Goal: Check status: Check status

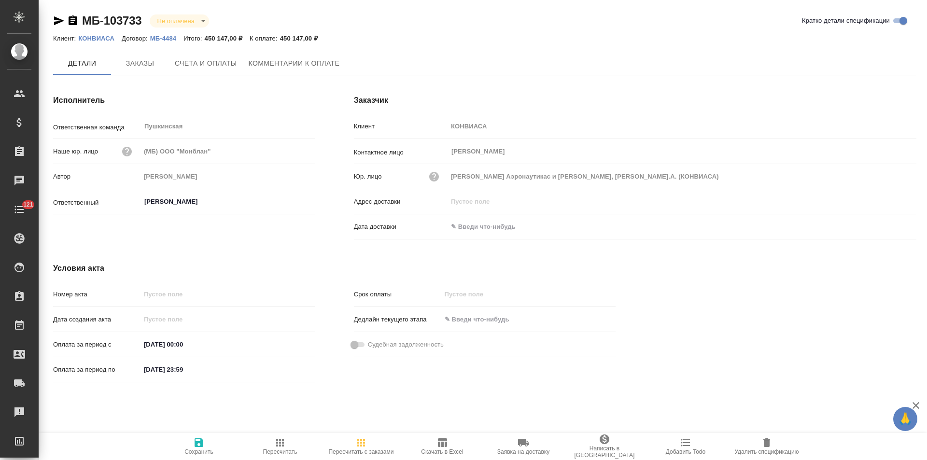
type input "[PERSON_NAME]"
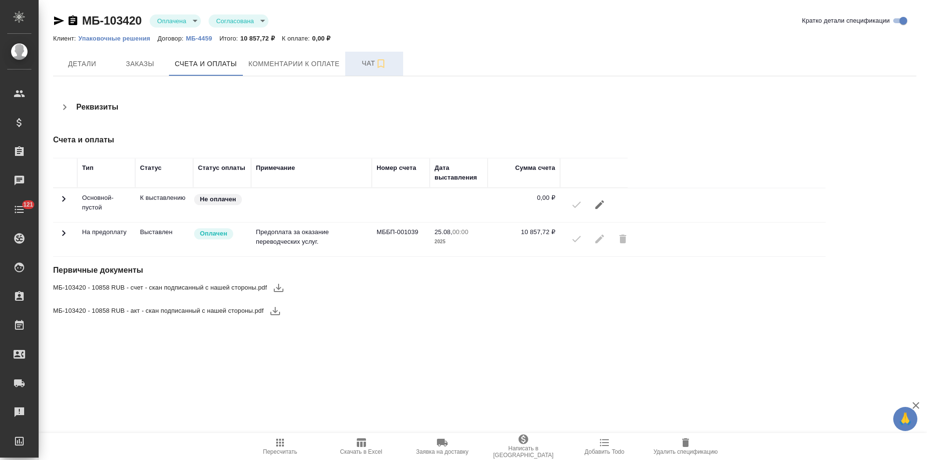
click at [360, 72] on button "Чат" at bounding box center [374, 64] width 58 height 24
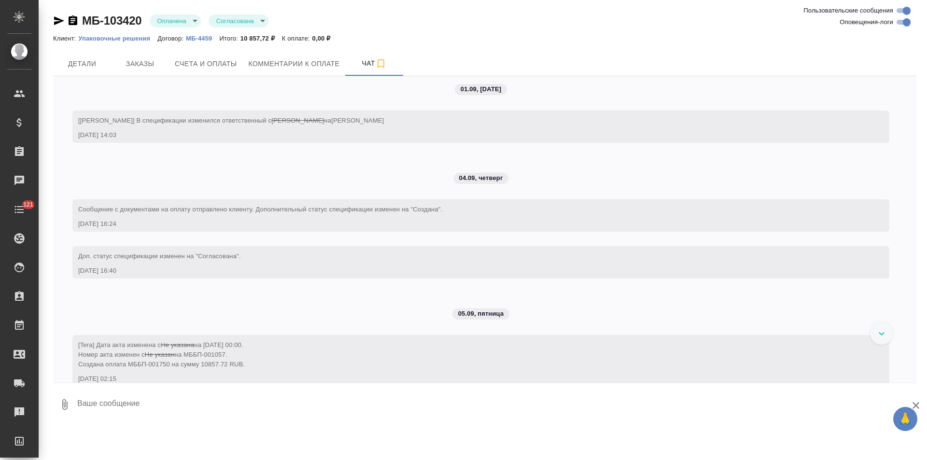
scroll to position [162, 0]
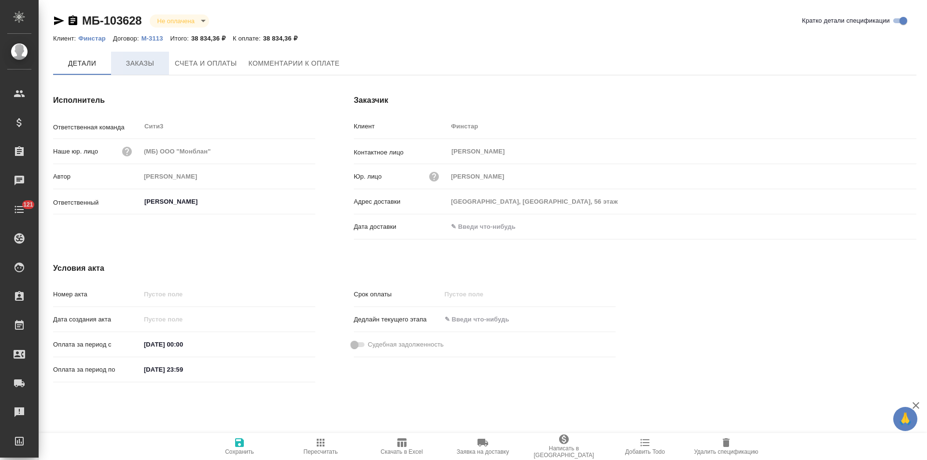
click at [139, 66] on span "Заказы" at bounding box center [140, 63] width 46 height 12
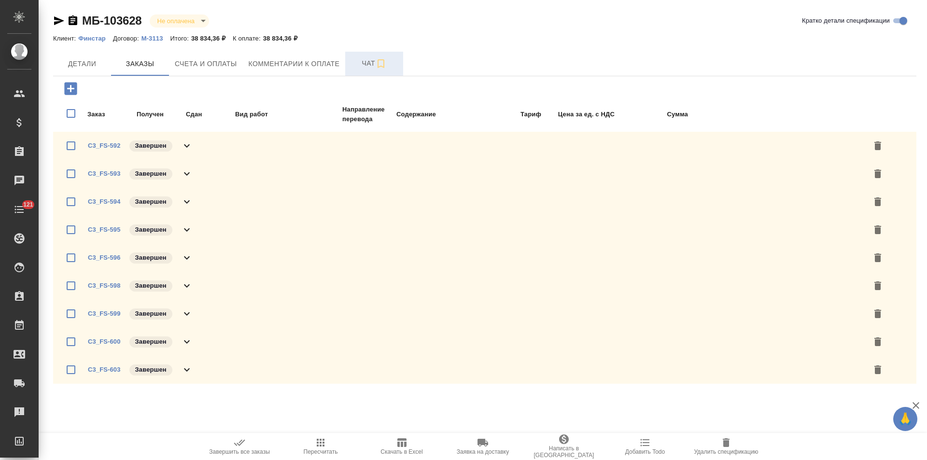
click at [358, 65] on span "Чат" at bounding box center [374, 63] width 46 height 12
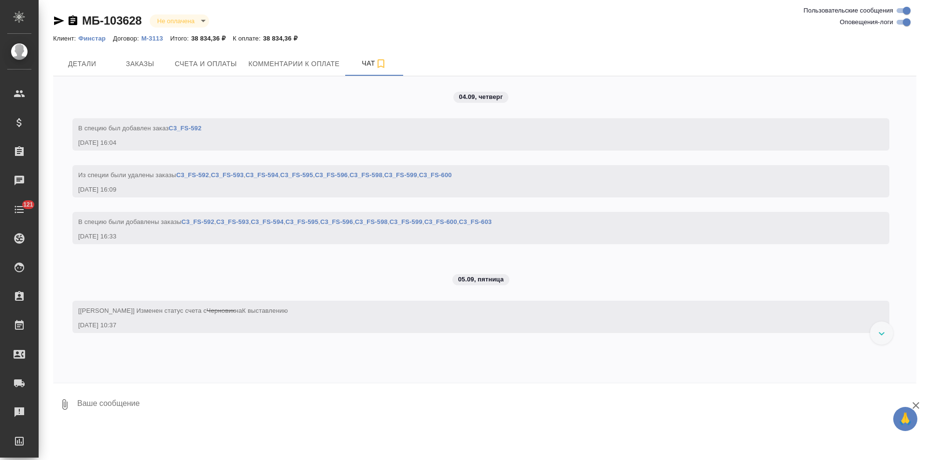
click at [156, 38] on p "М-3113" at bounding box center [155, 38] width 29 height 7
click at [146, 64] on span "Заказы" at bounding box center [140, 64] width 46 height 12
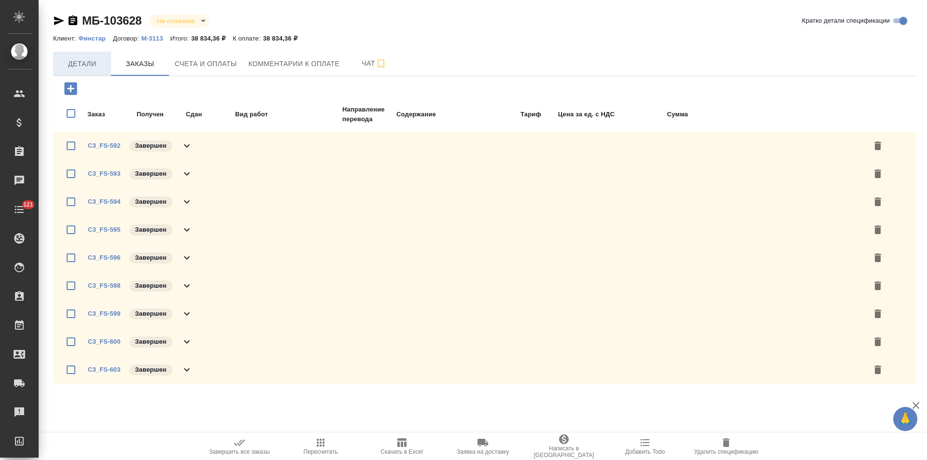
click at [95, 71] on button "Детали" at bounding box center [82, 64] width 58 height 24
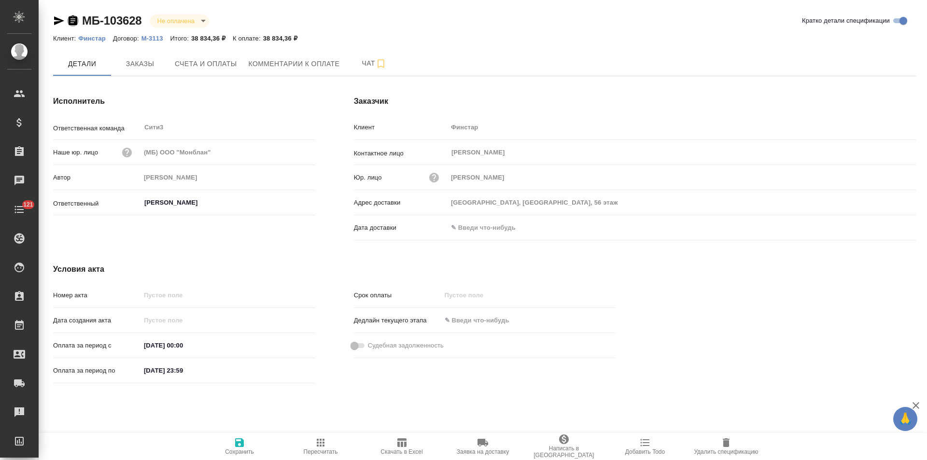
click at [73, 22] on icon "button" at bounding box center [73, 20] width 9 height 10
click at [189, 69] on span "Счета и оплаты" at bounding box center [206, 64] width 62 height 12
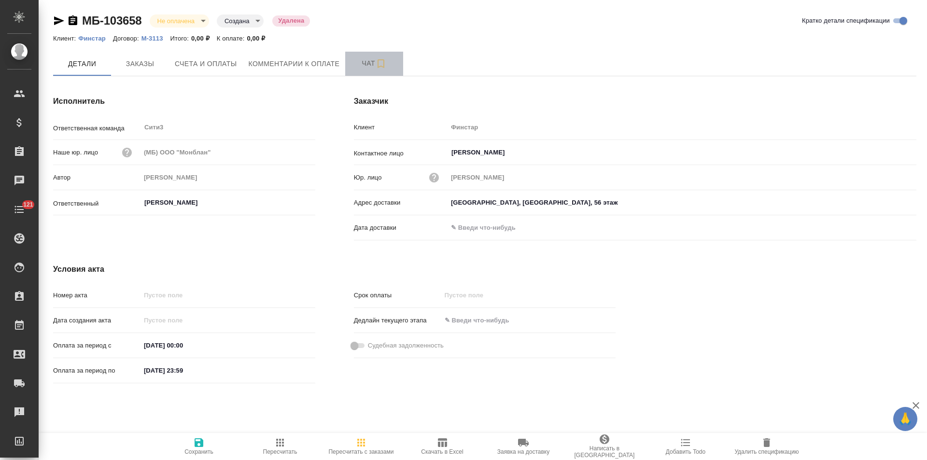
click at [355, 69] on button "Чат" at bounding box center [374, 64] width 58 height 24
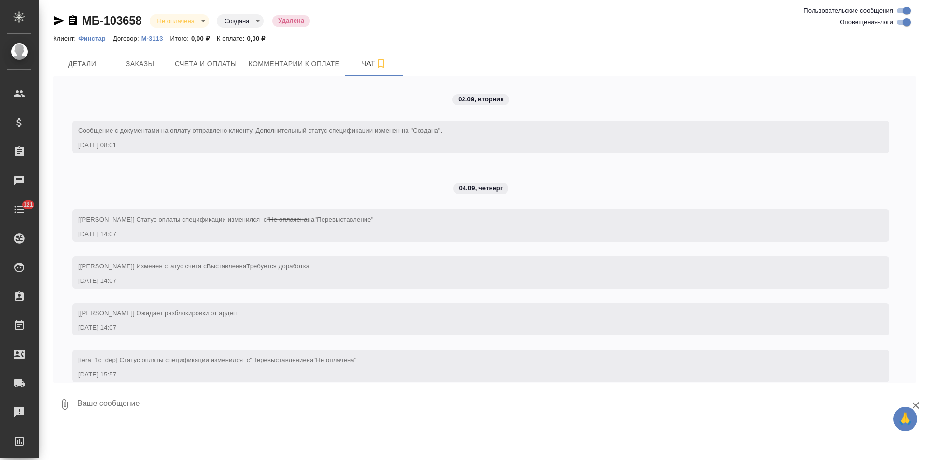
scroll to position [250, 0]
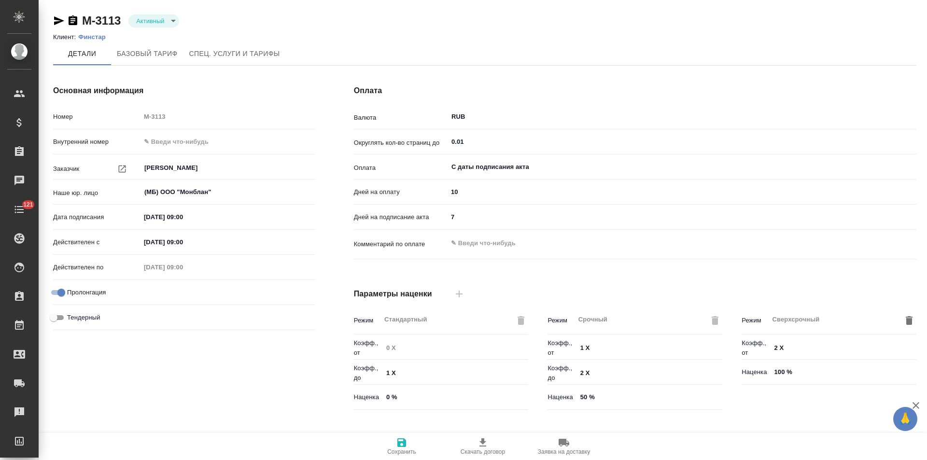
type input "Новый, 2022 (руб.)"
type input "Стандартный шаблон - [PHONE_NUMBER] - ВЫБЕРИ МЕНЯ!"
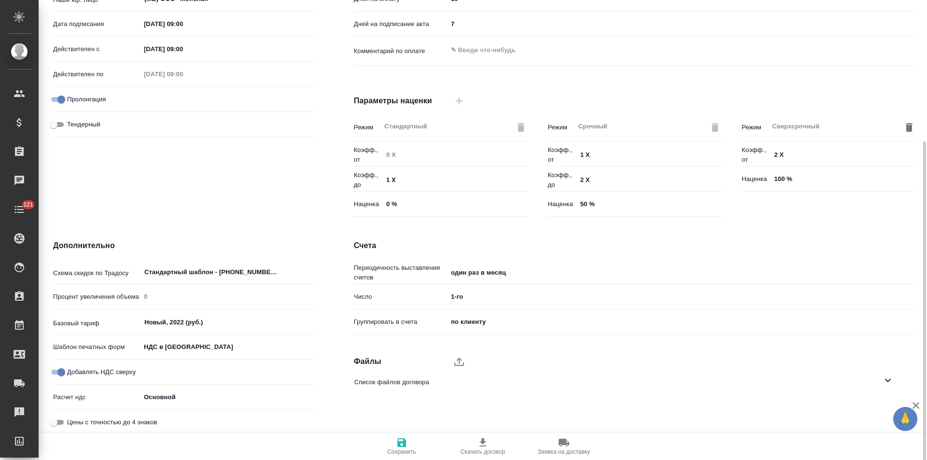
scroll to position [196, 0]
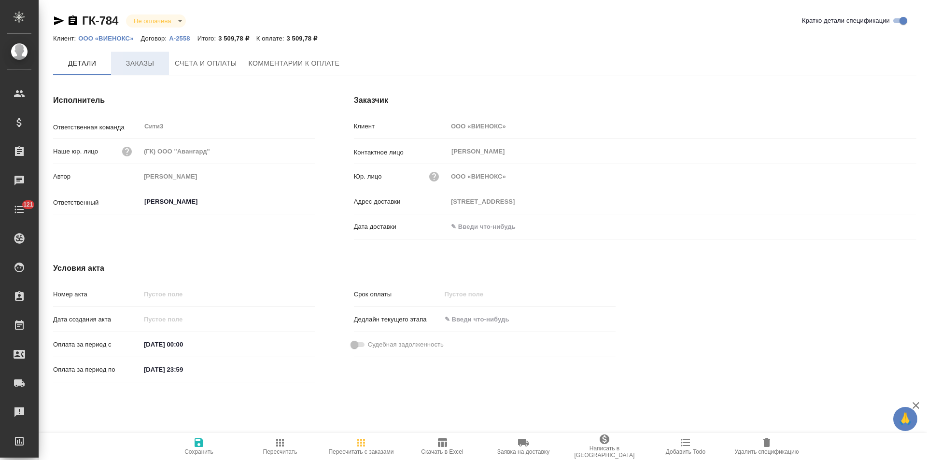
click at [152, 68] on span "Заказы" at bounding box center [140, 63] width 46 height 12
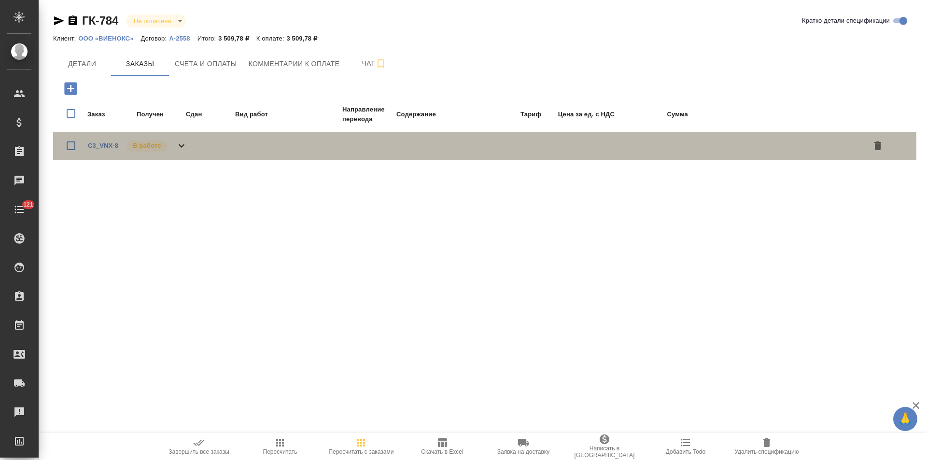
click at [185, 147] on icon at bounding box center [182, 146] width 12 height 12
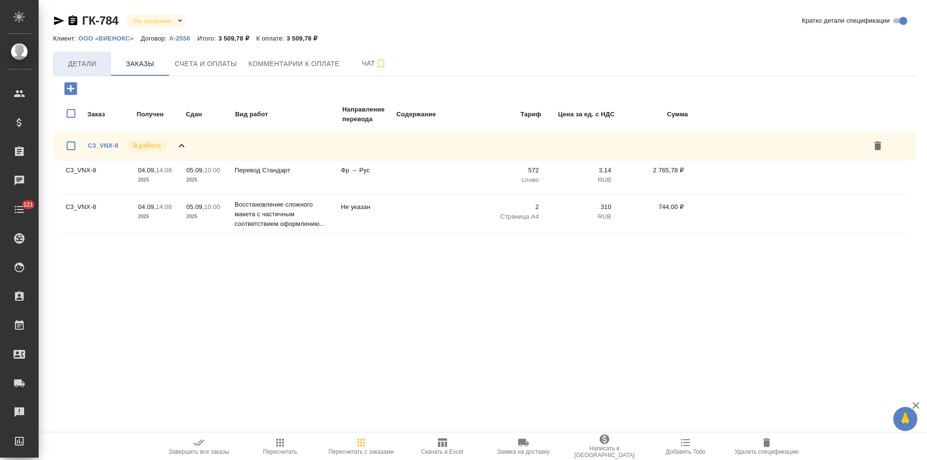
click at [92, 68] on span "Детали" at bounding box center [82, 64] width 46 height 12
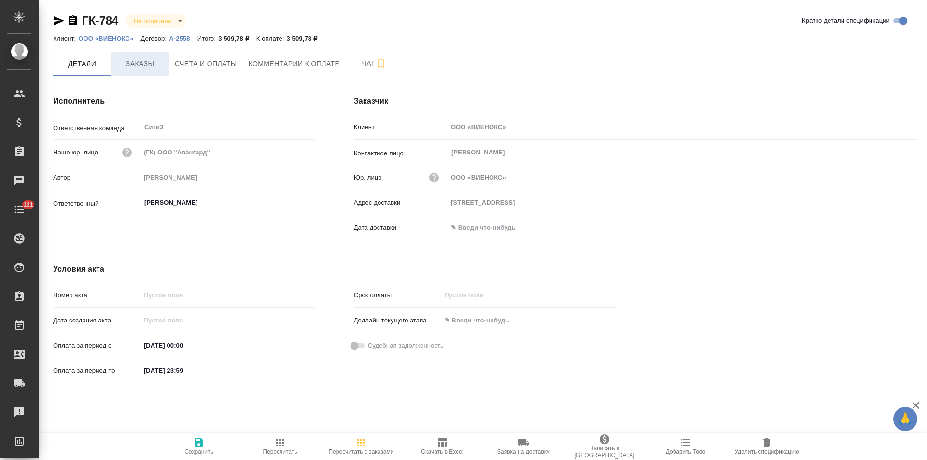
click at [155, 67] on span "Заказы" at bounding box center [140, 64] width 46 height 12
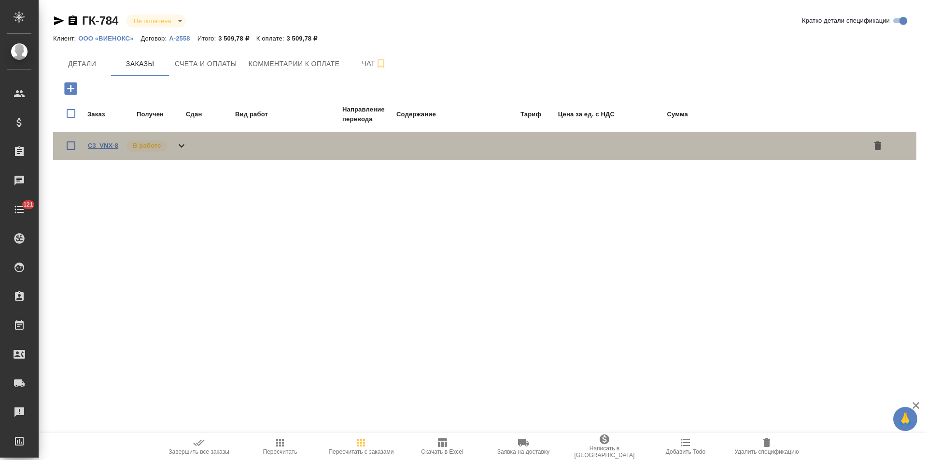
click at [109, 145] on link "C3_VNX-8" at bounding box center [103, 145] width 30 height 7
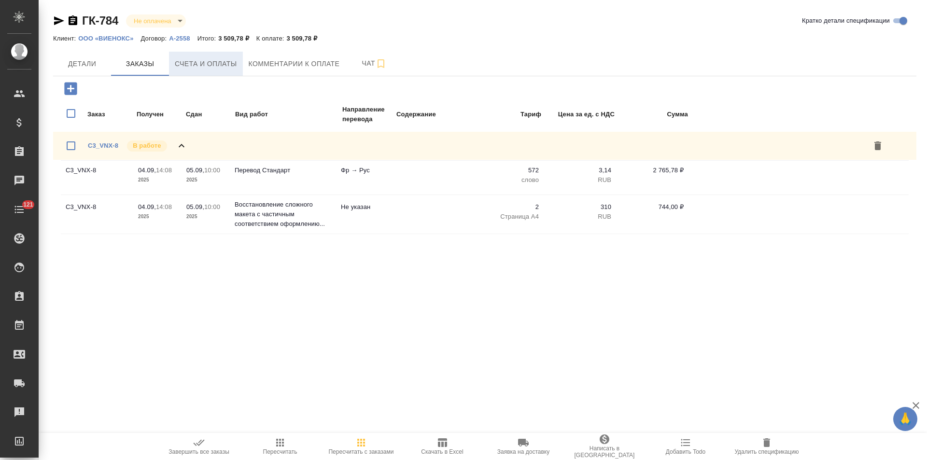
click at [211, 59] on span "Счета и оплаты" at bounding box center [206, 64] width 62 height 12
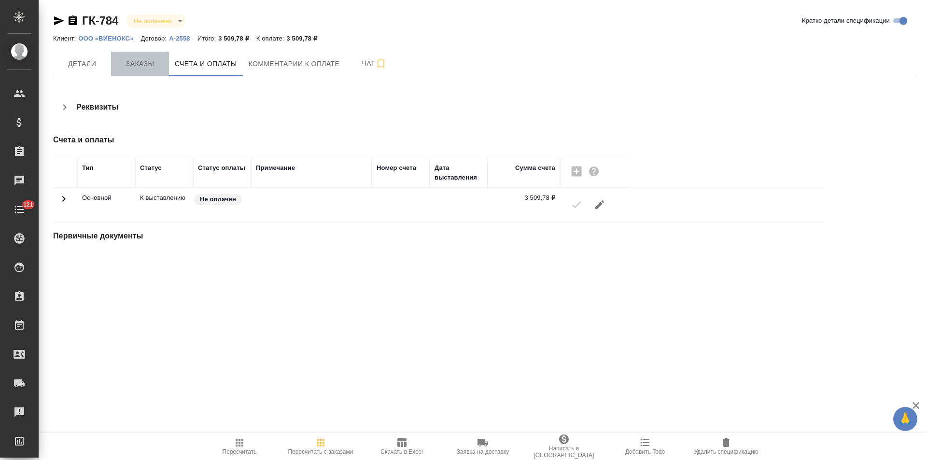
click at [148, 68] on span "Заказы" at bounding box center [140, 64] width 46 height 12
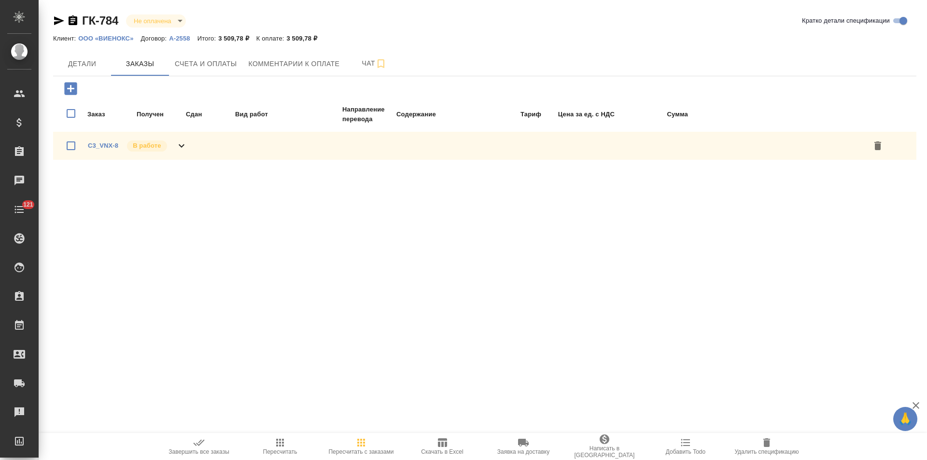
click at [179, 145] on icon at bounding box center [182, 145] width 6 height 3
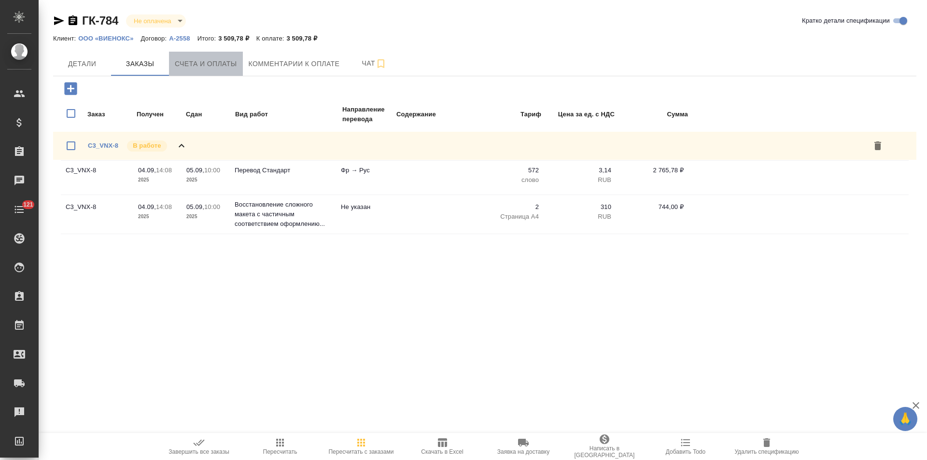
click at [214, 67] on span "Счета и оплаты" at bounding box center [206, 64] width 62 height 12
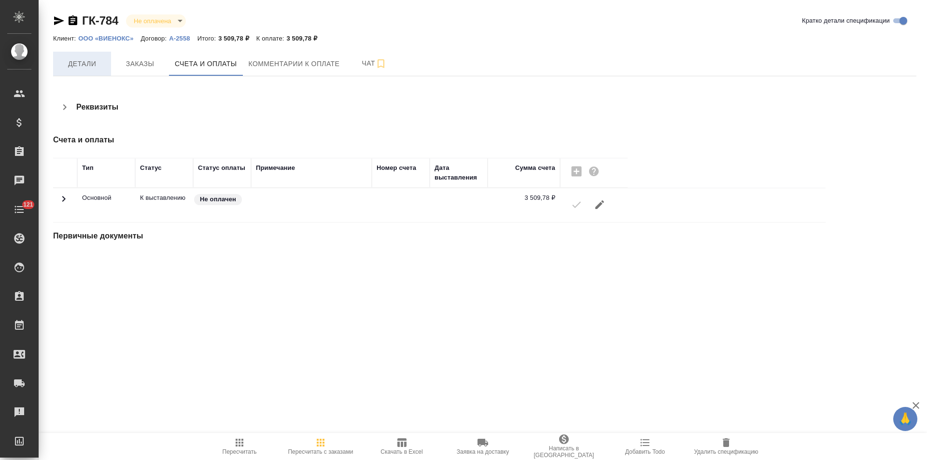
click at [83, 69] on span "Детали" at bounding box center [82, 64] width 46 height 12
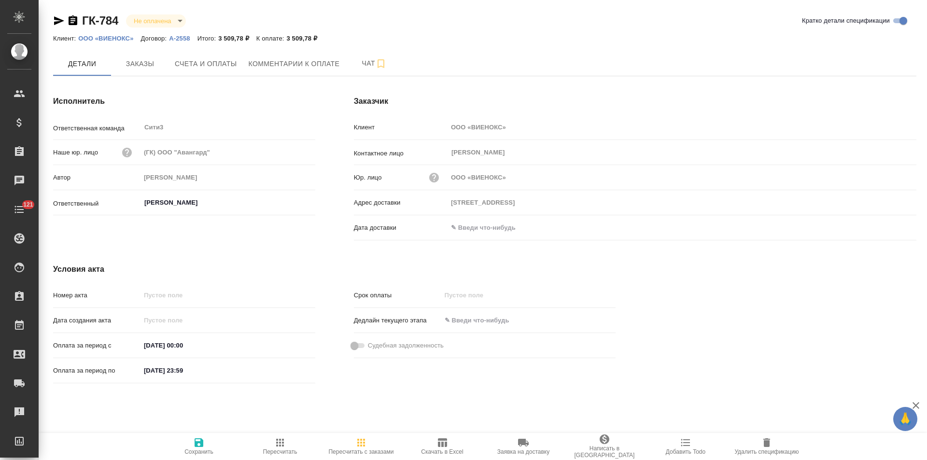
click at [177, 39] on p "А-2558" at bounding box center [183, 38] width 28 height 7
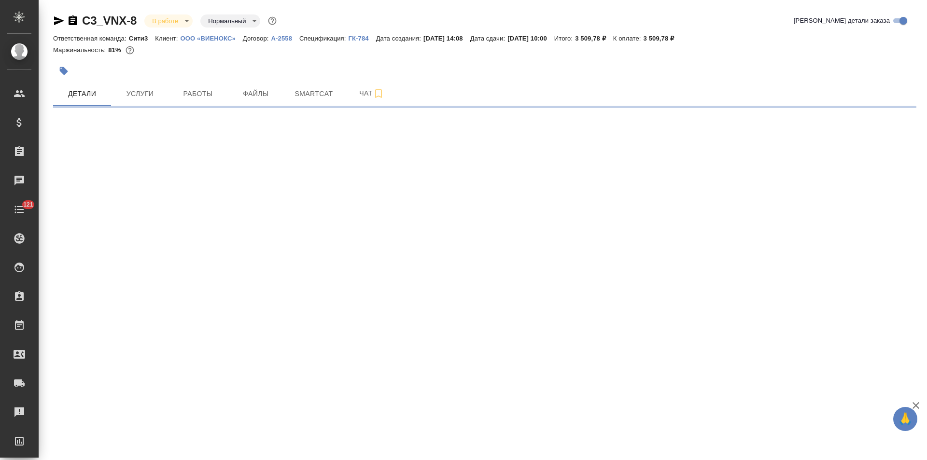
select select "RU"
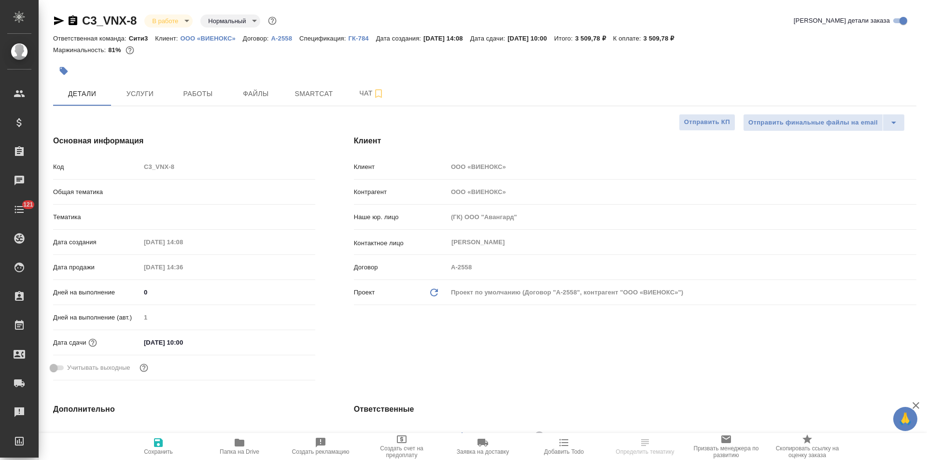
type textarea "x"
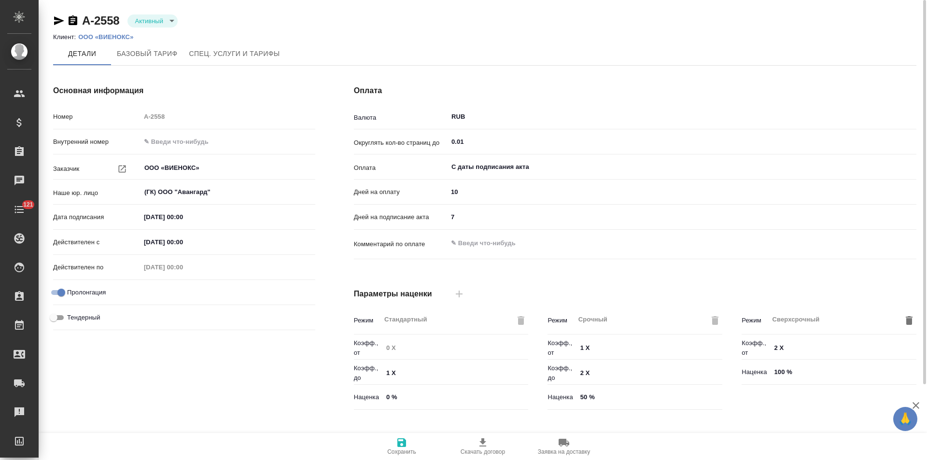
click at [117, 38] on p "ООО «ВИЕНОКС»" at bounding box center [109, 36] width 62 height 7
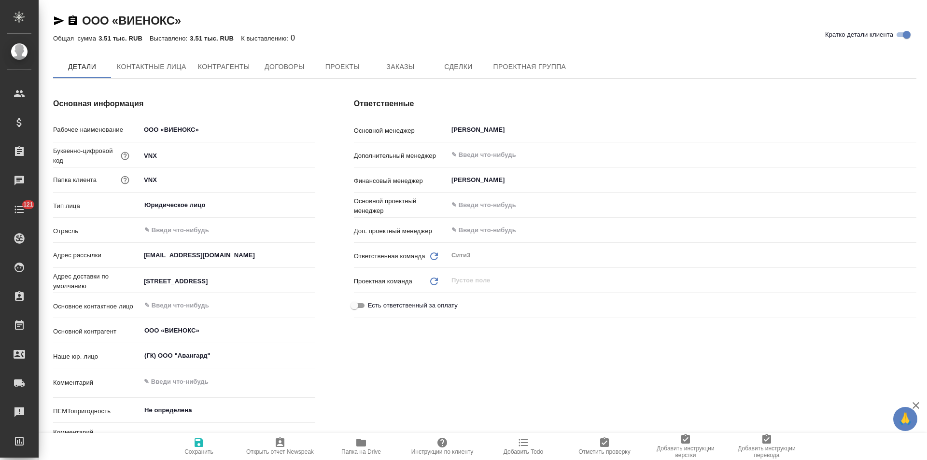
type textarea "x"
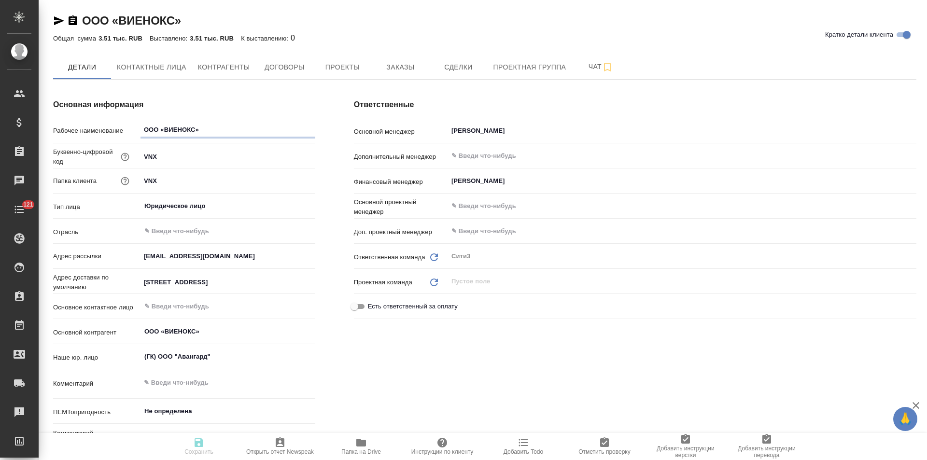
type textarea "x"
click at [405, 75] on button "Заказы" at bounding box center [400, 67] width 58 height 24
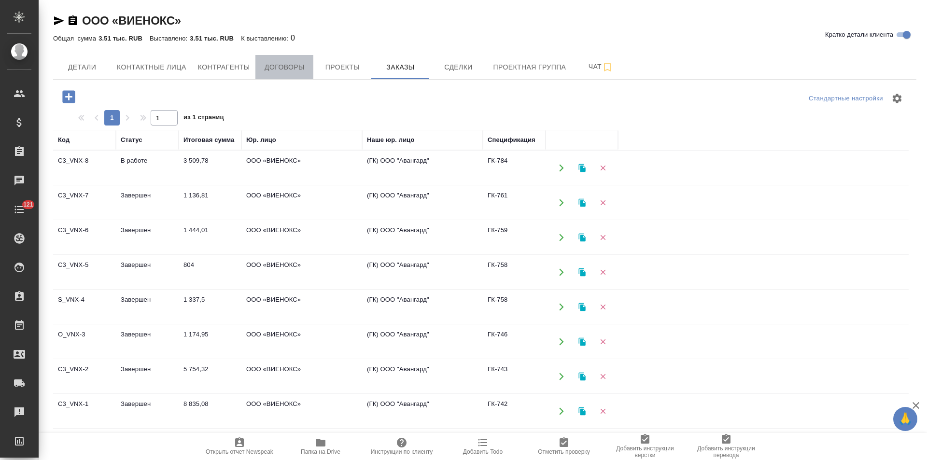
click at [297, 75] on button "Договоры" at bounding box center [284, 67] width 58 height 24
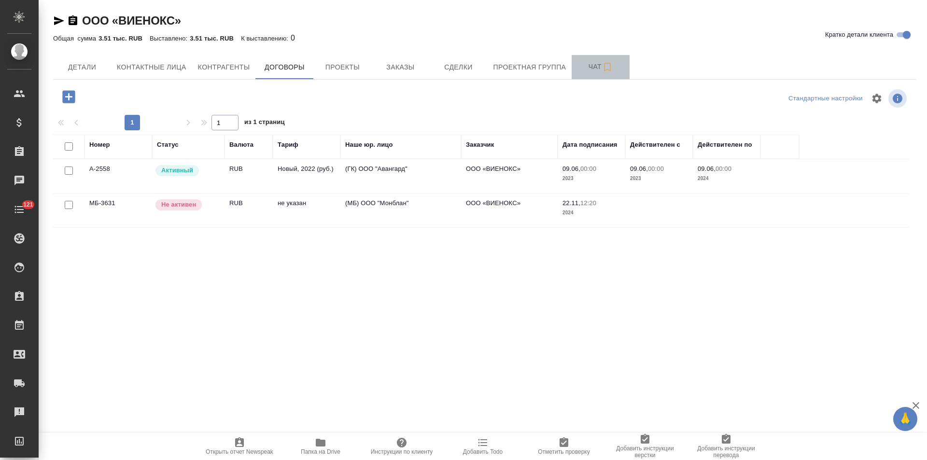
click at [585, 70] on span "Чат" at bounding box center [600, 67] width 46 height 12
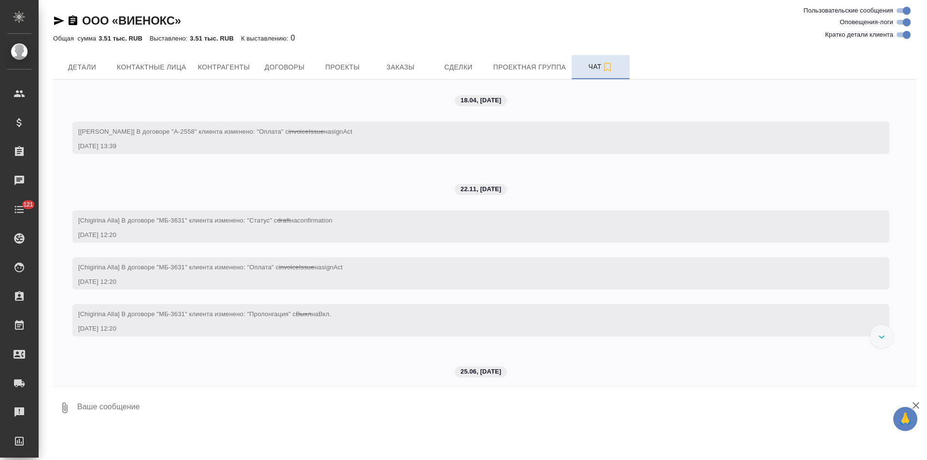
scroll to position [54, 0]
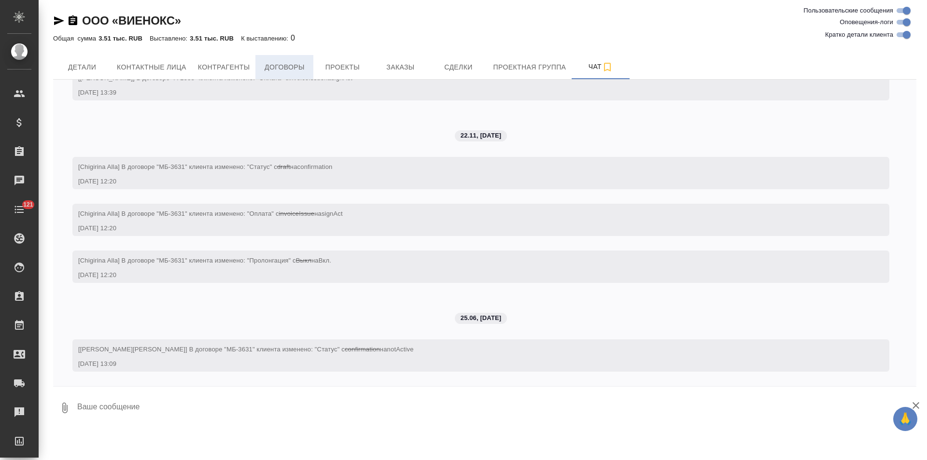
click at [301, 69] on span "Договоры" at bounding box center [284, 67] width 46 height 12
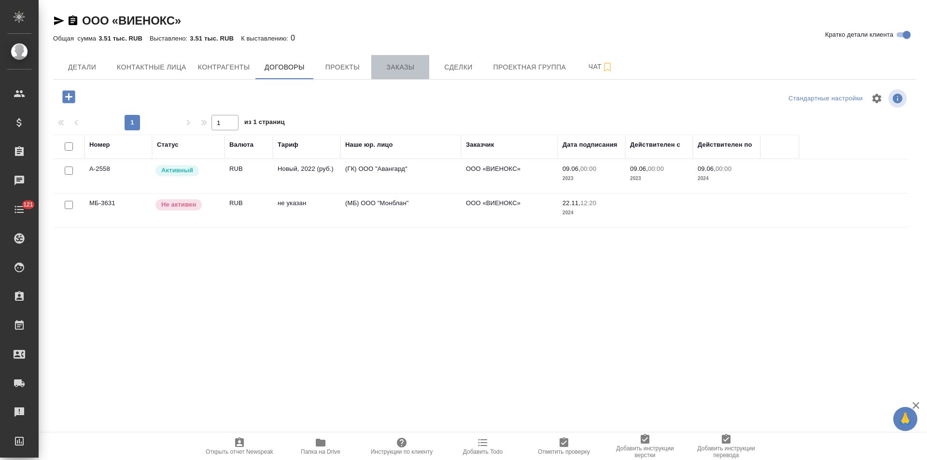
click at [409, 73] on span "Заказы" at bounding box center [400, 67] width 46 height 12
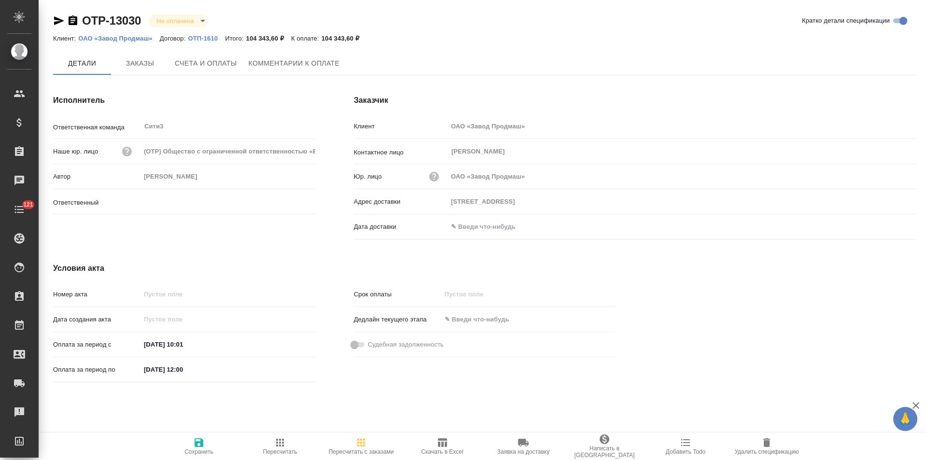
type input "[PERSON_NAME]"
click at [218, 65] on span "Счета и оплаты" at bounding box center [206, 64] width 62 height 12
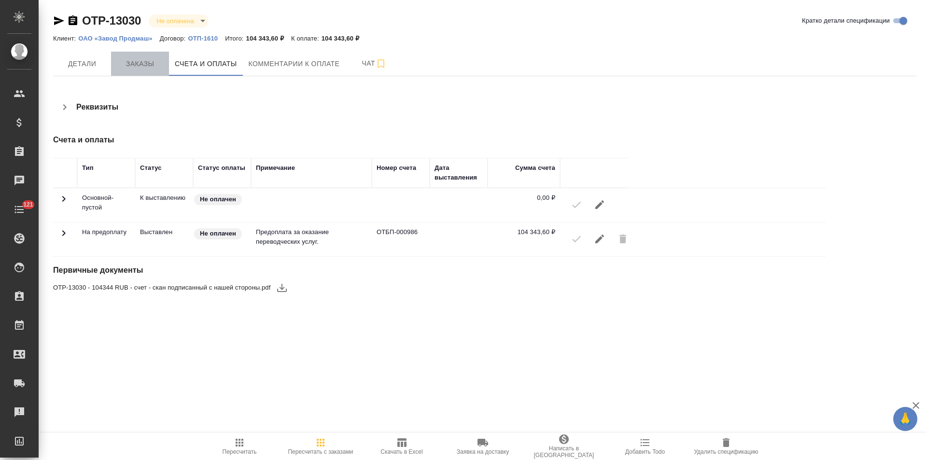
click at [151, 64] on span "Заказы" at bounding box center [140, 64] width 46 height 12
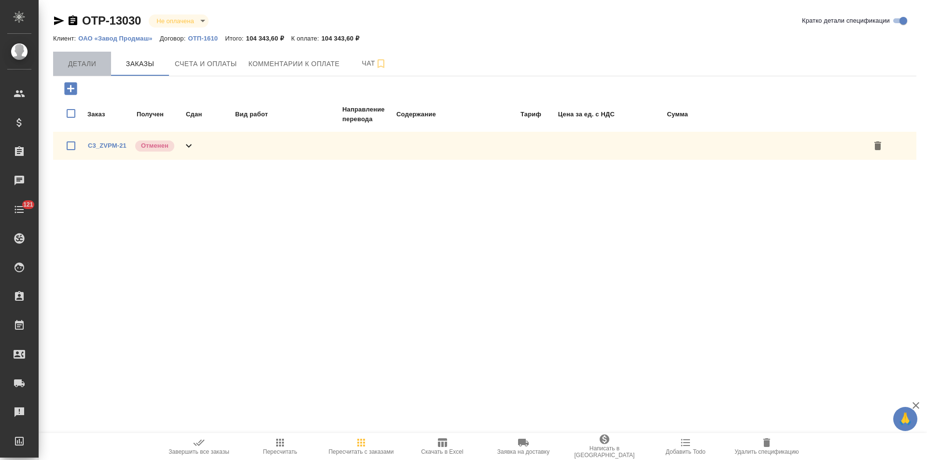
click at [73, 67] on span "Детали" at bounding box center [82, 64] width 46 height 12
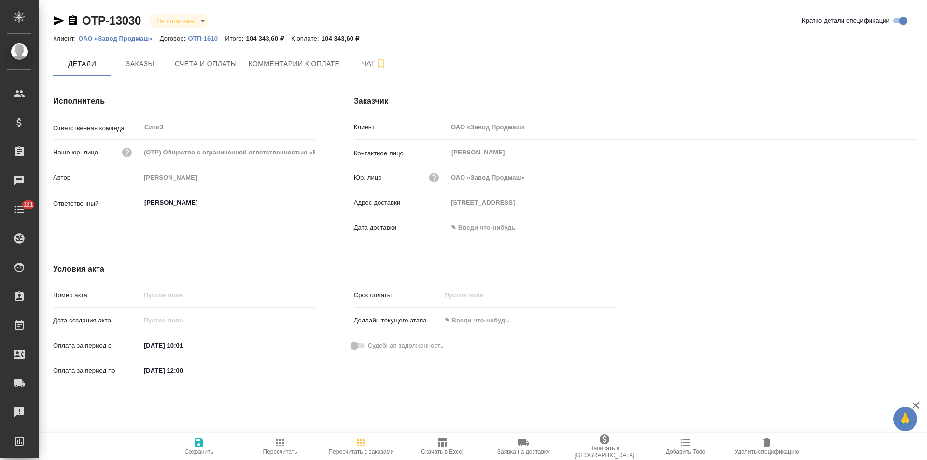
click at [72, 23] on icon "button" at bounding box center [73, 20] width 9 height 10
click at [189, 71] on button "Счета и оплаты" at bounding box center [206, 64] width 74 height 24
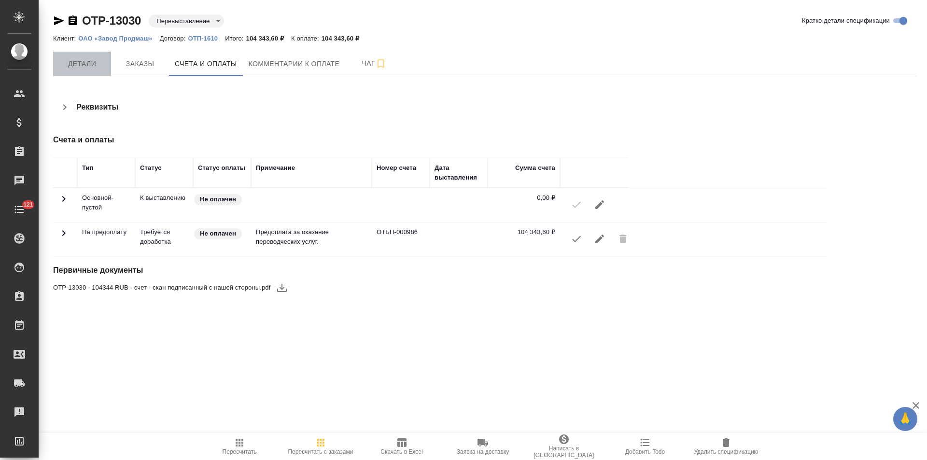
click at [87, 62] on span "Детали" at bounding box center [82, 64] width 46 height 12
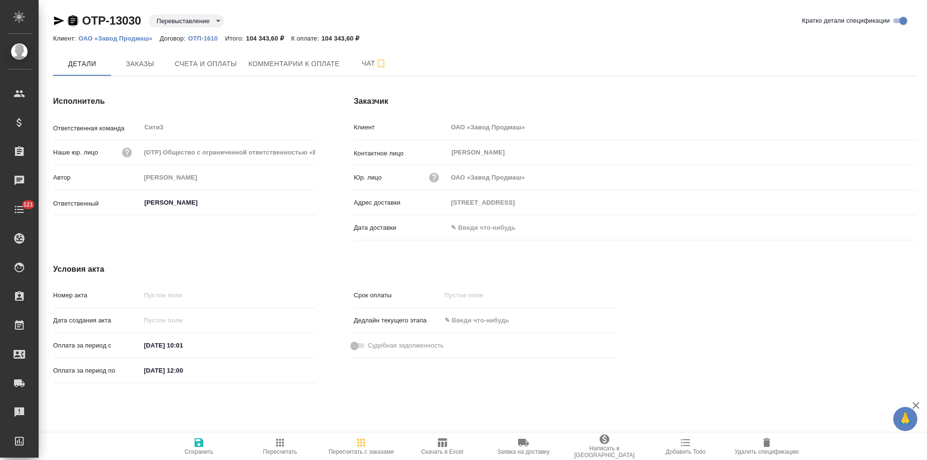
click at [73, 24] on icon "button" at bounding box center [73, 20] width 9 height 10
click at [73, 20] on icon "button" at bounding box center [73, 20] width 9 height 10
click at [209, 61] on span "Счета и оплаты" at bounding box center [206, 64] width 62 height 12
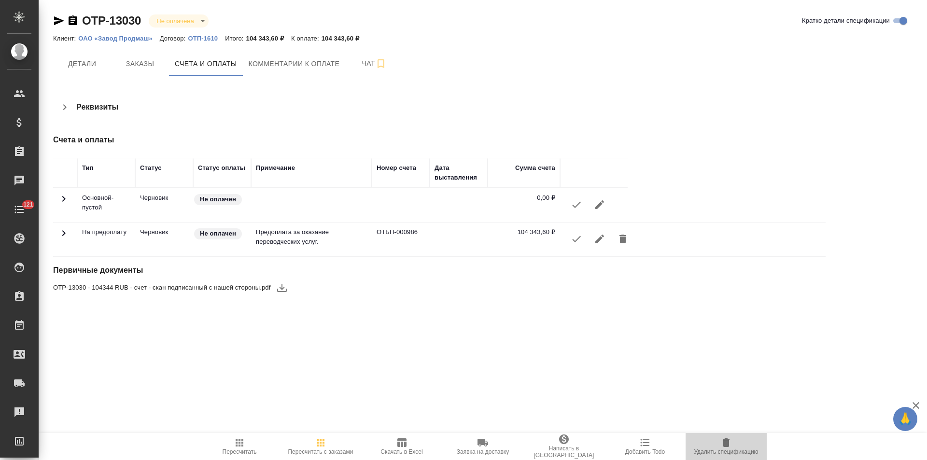
click at [724, 448] on icon "button" at bounding box center [726, 443] width 12 height 12
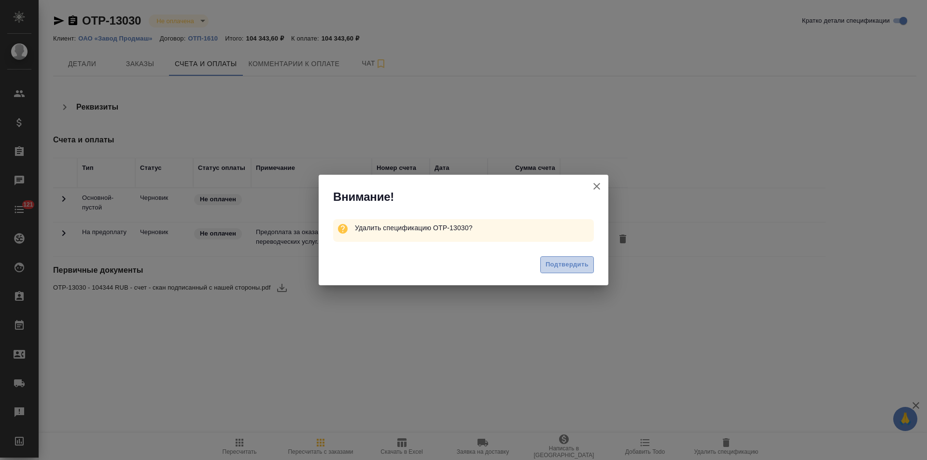
click at [565, 264] on span "Подтвердить" at bounding box center [566, 264] width 43 height 11
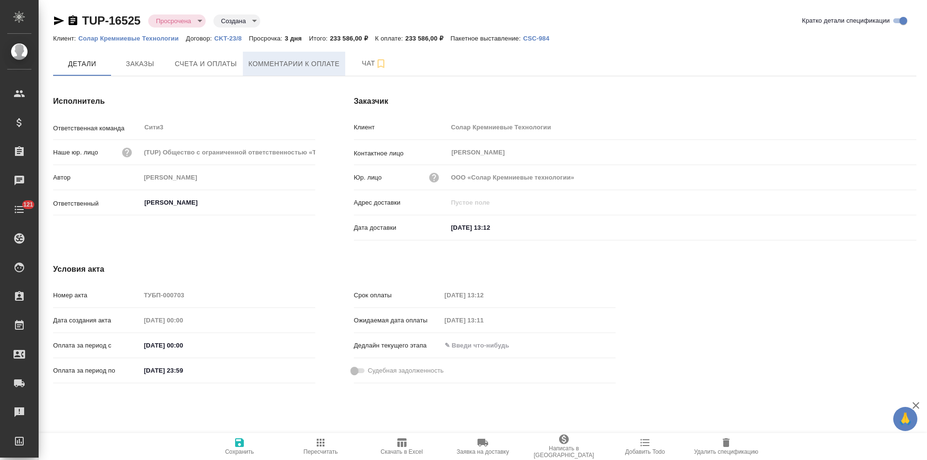
click at [330, 69] on span "Комментарии к оплате" at bounding box center [294, 64] width 91 height 12
